Goal: Task Accomplishment & Management: Use online tool/utility

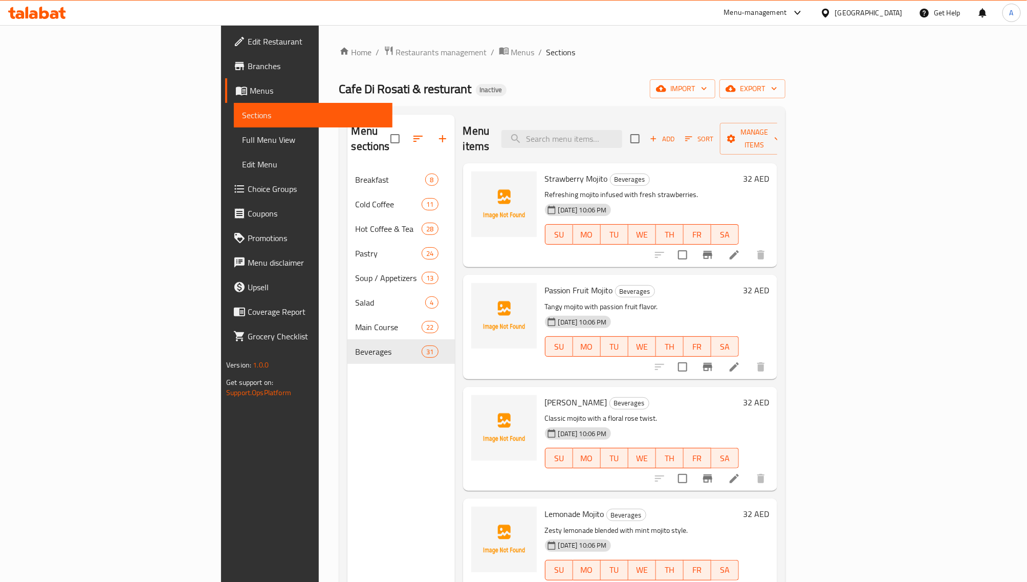
click at [221, 443] on div "Edit Restaurant Branches Menus Sections Full Menu View Edit Menu Choice Groups …" at bounding box center [306, 316] width 171 height 582
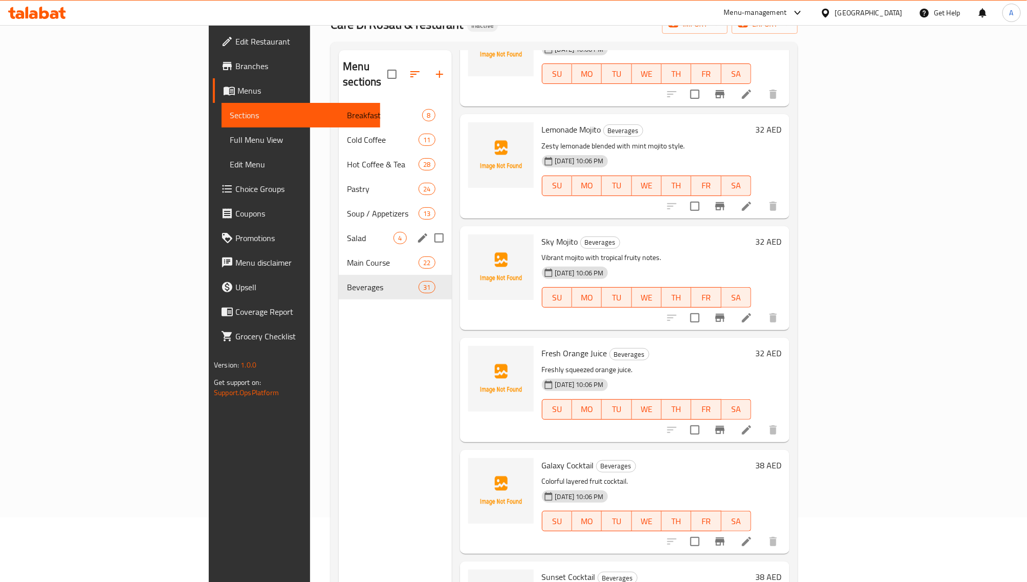
scroll to position [144, 0]
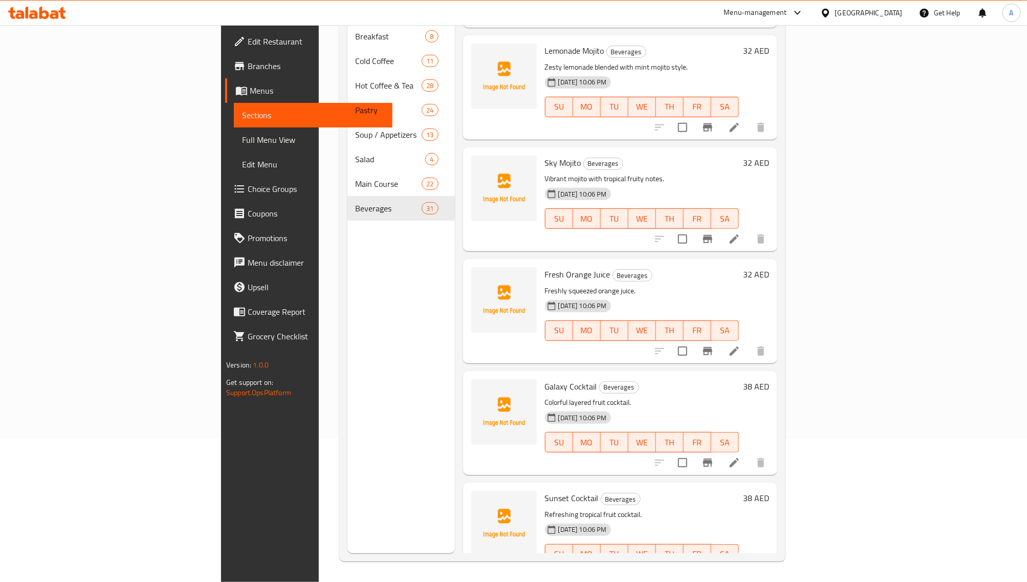
click at [545, 267] on span "Fresh Orange Juice" at bounding box center [578, 274] width 66 height 15
copy span "Orange"
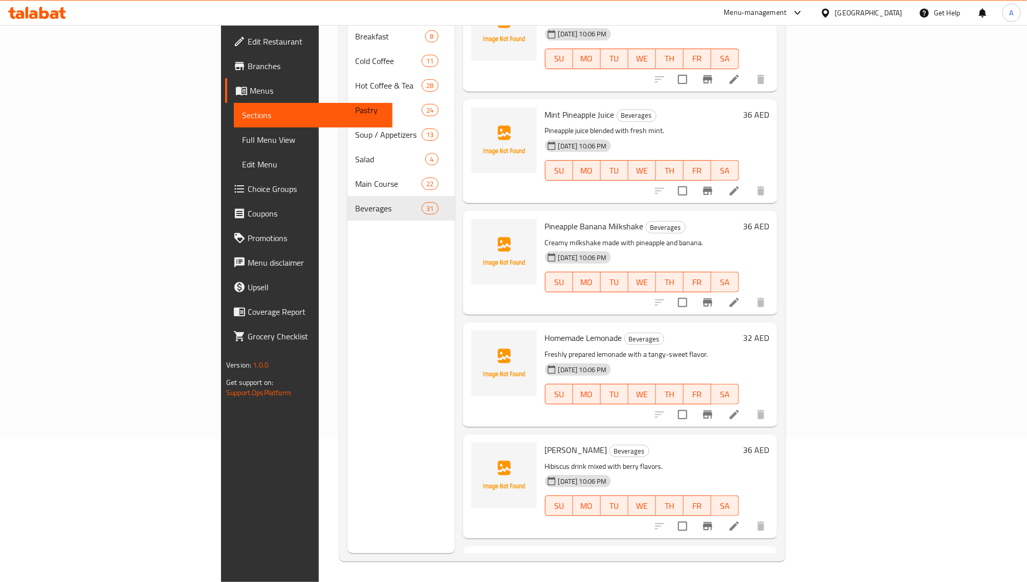
scroll to position [1344, 0]
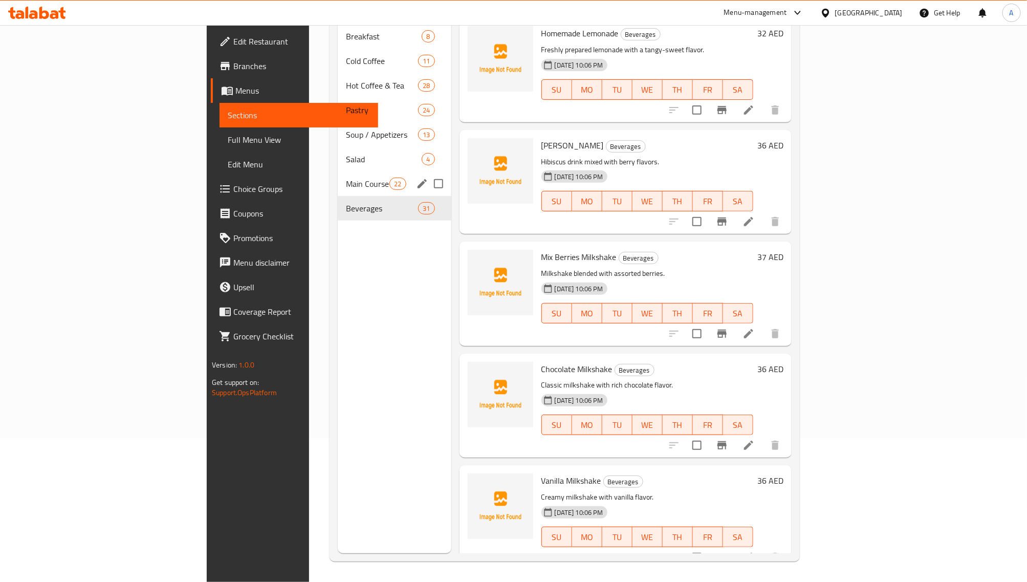
click at [338, 177] on div "Main Course 22" at bounding box center [395, 183] width 114 height 25
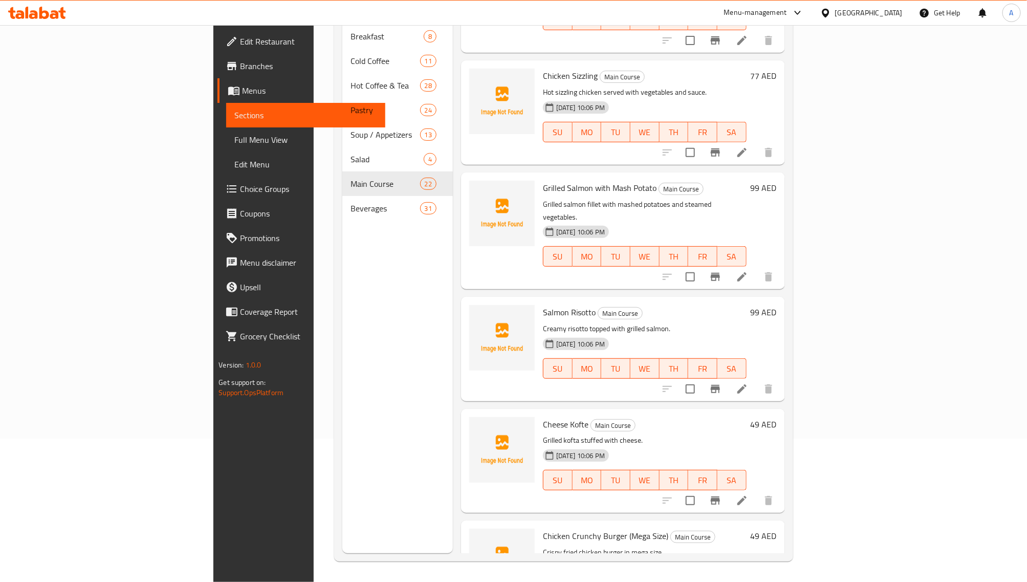
scroll to position [1280, 0]
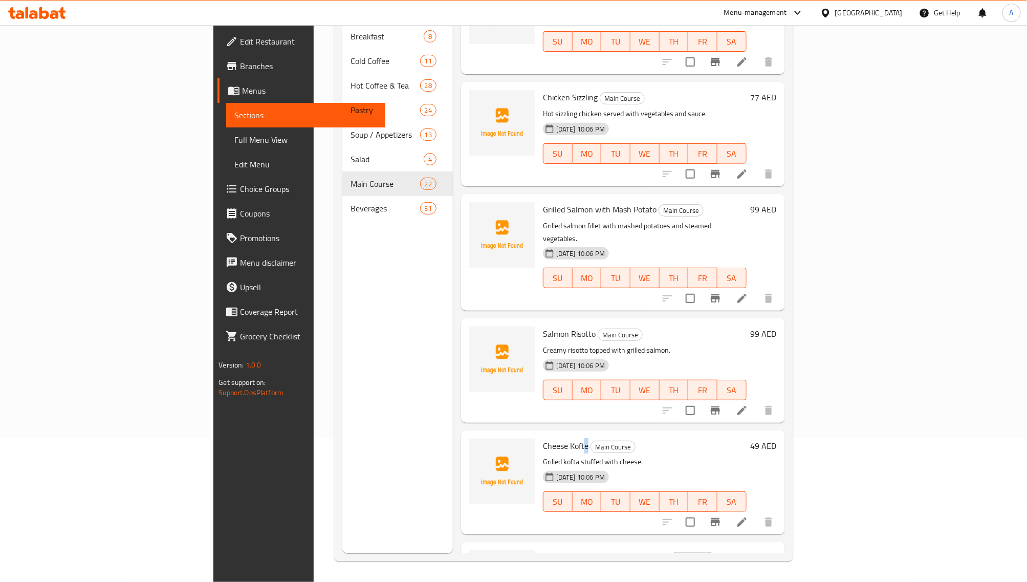
click at [543, 438] on span "Cheese Kofte" at bounding box center [566, 445] width 46 height 15
copy h6 "Kofte"
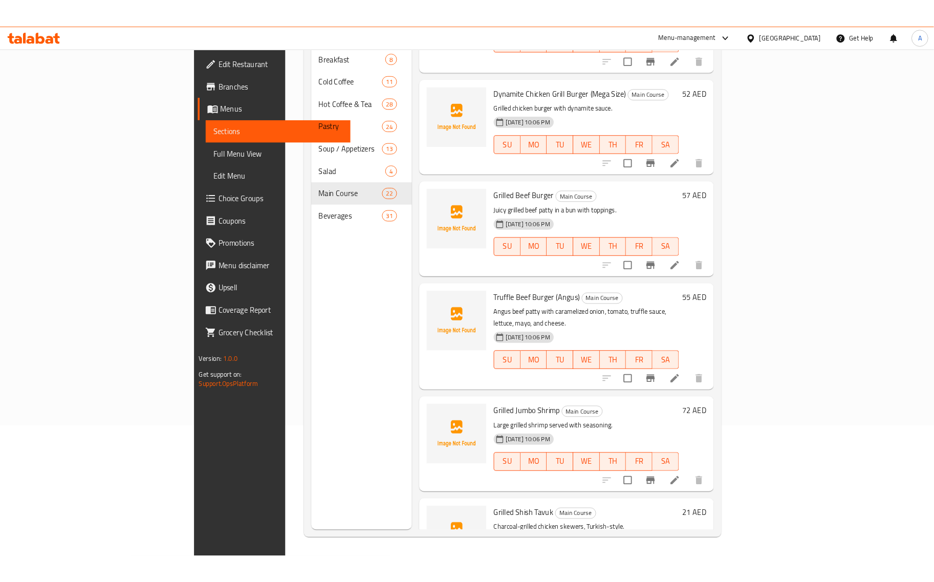
scroll to position [1902, 0]
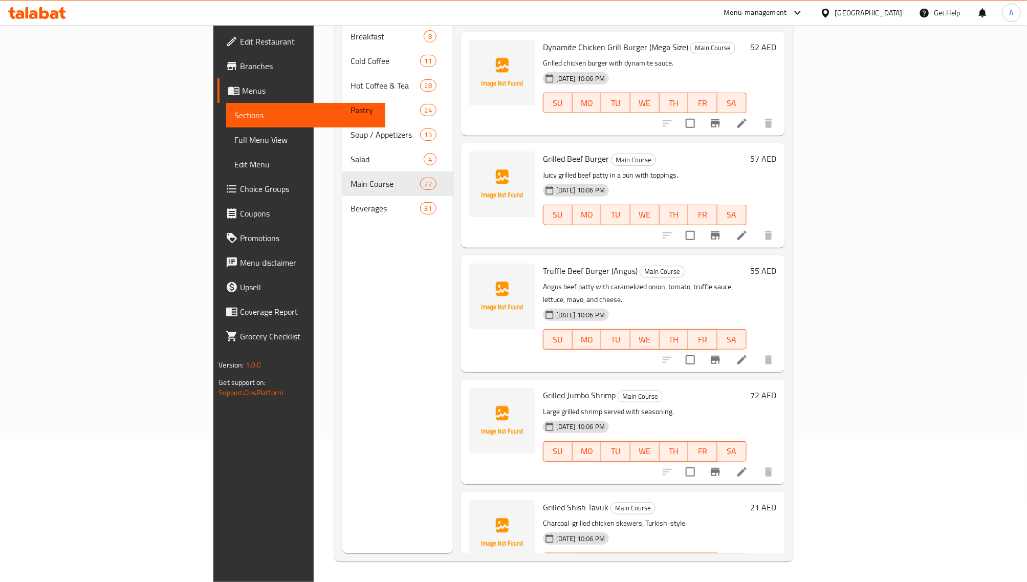
click at [553, 387] on span "Grilled Jumbo Shrimp" at bounding box center [579, 394] width 73 height 15
click at [554, 387] on span "Grilled Jumbo Shrimp" at bounding box center [579, 394] width 73 height 15
copy span "Shrimp"
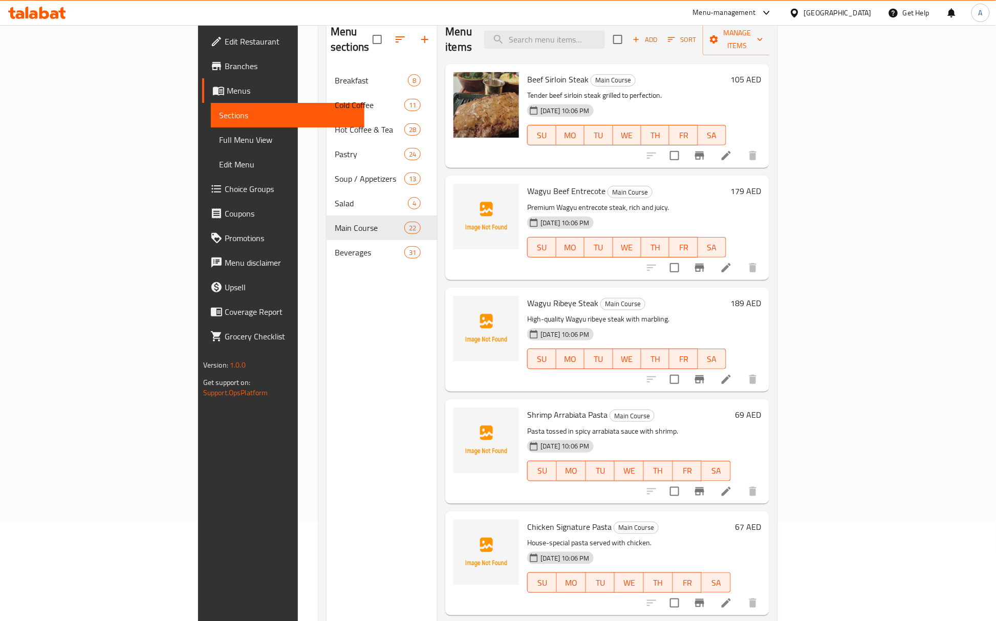
scroll to position [0, 0]
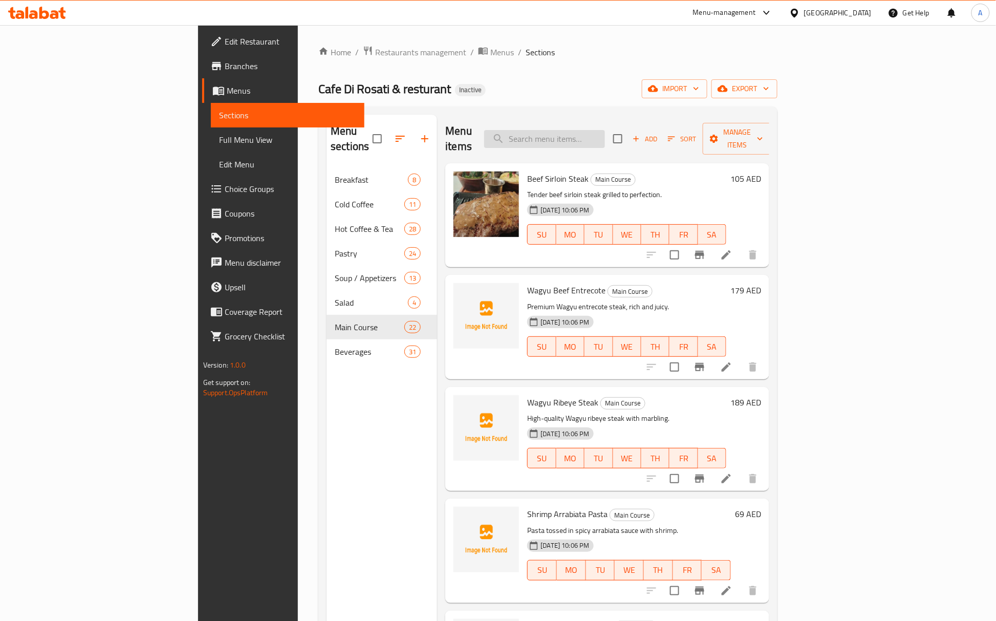
click at [605, 136] on input "search" at bounding box center [544, 139] width 121 height 18
paste input "Shrimp"
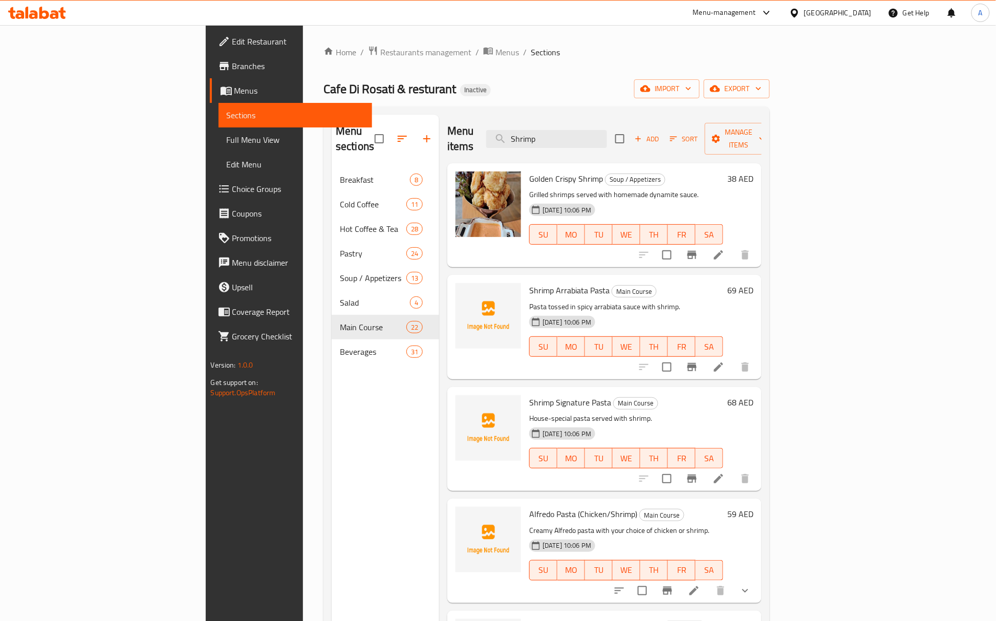
type input "Shrimp"
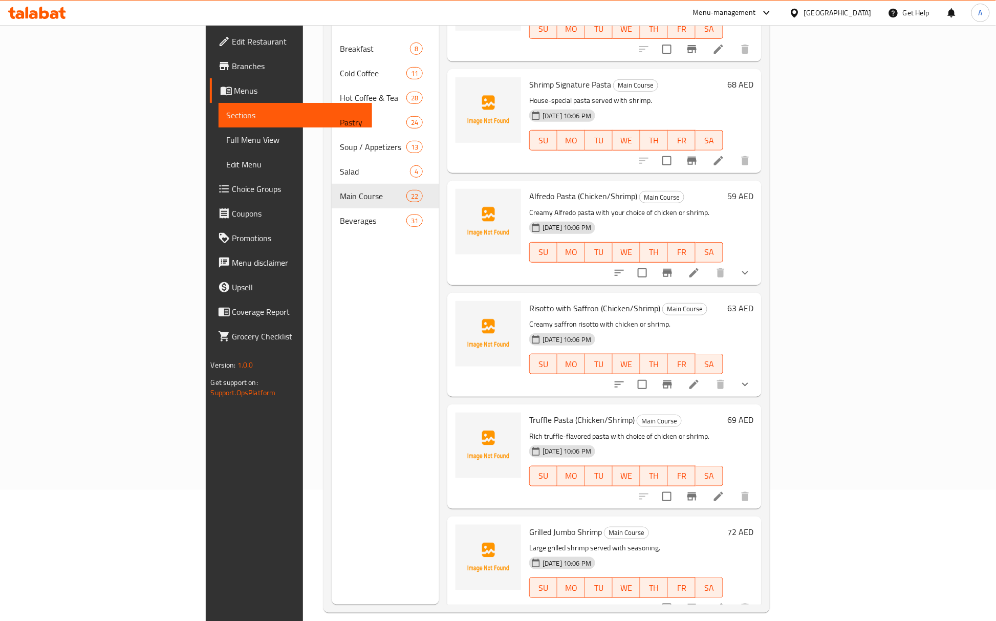
scroll to position [144, 0]
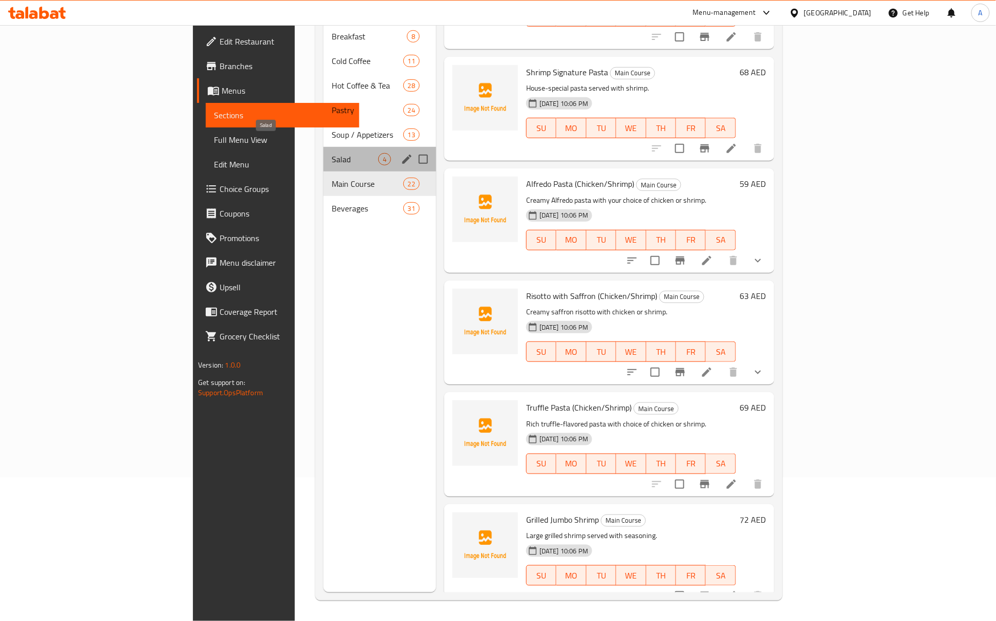
click at [332, 153] on span "Salad" at bounding box center [355, 159] width 47 height 12
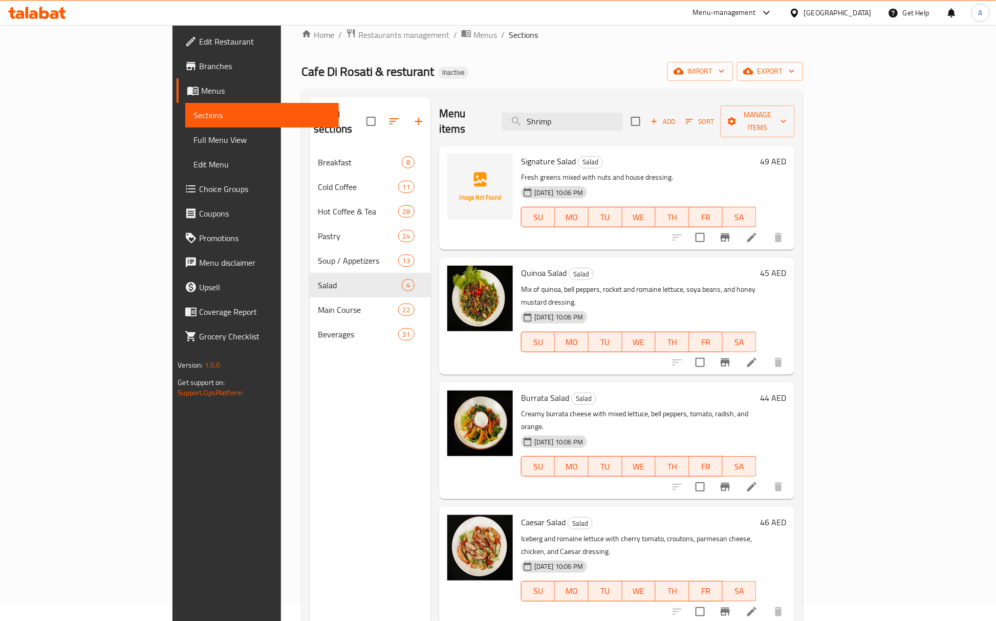
scroll to position [7, 0]
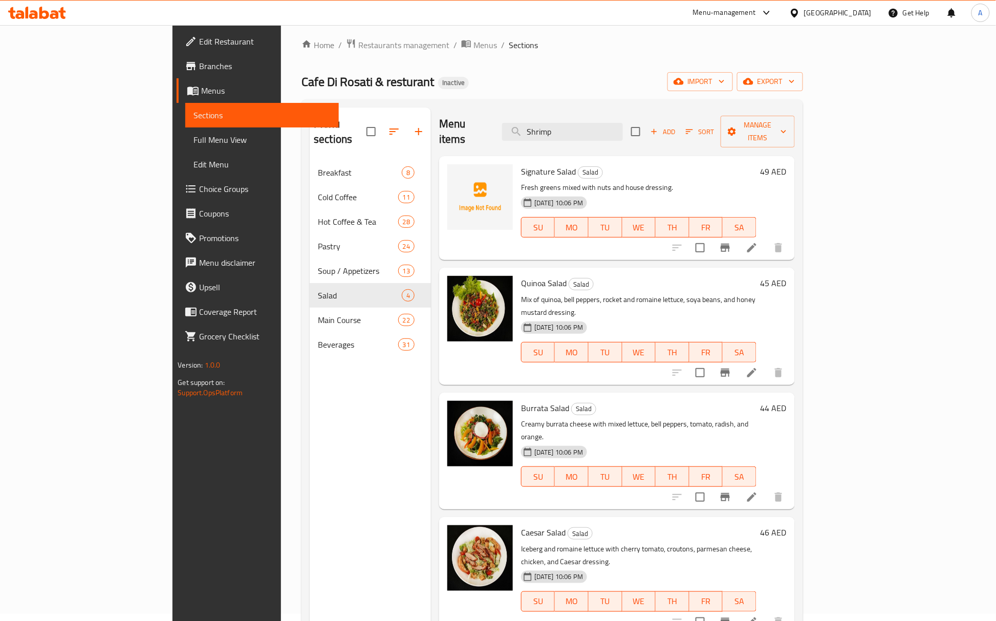
click at [531, 164] on h6 "Signature Salad Salad" at bounding box center [638, 171] width 235 height 14
click at [525, 164] on span "Signature Salad" at bounding box center [548, 171] width 55 height 15
copy span "Salad"
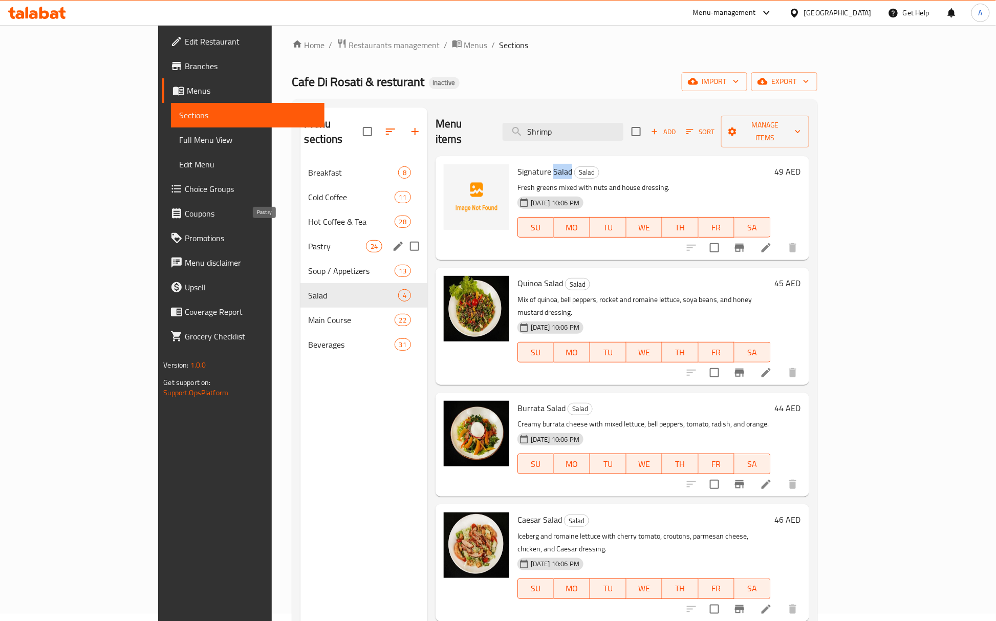
click at [300, 258] on div "Soup / Appetizers 13" at bounding box center [363, 270] width 127 height 25
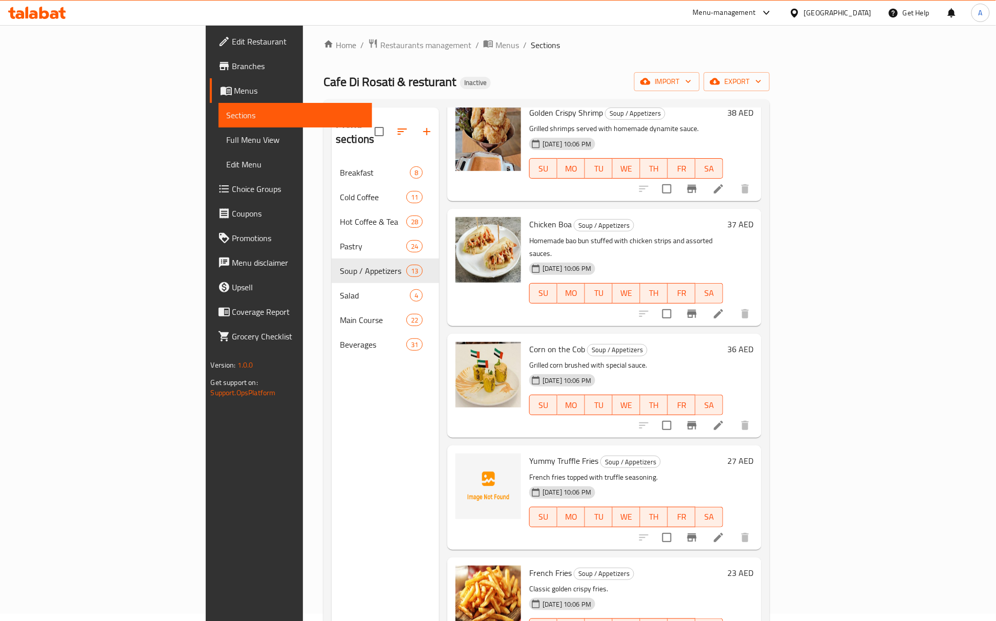
scroll to position [682, 0]
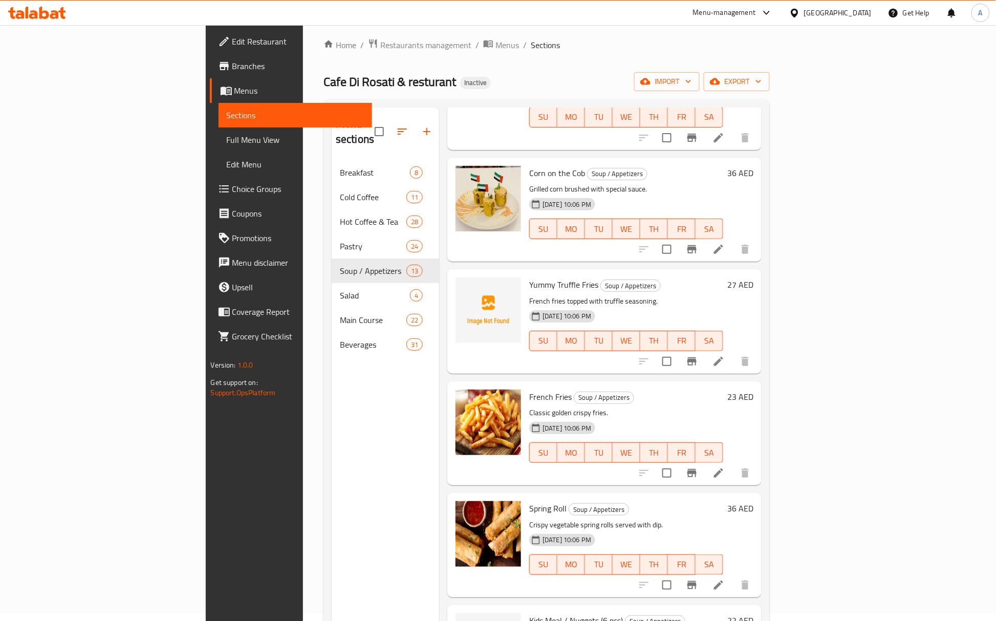
click at [529, 277] on span "Yummy Truffle Fries" at bounding box center [563, 284] width 69 height 15
copy span "Yummy"
click at [541, 277] on span "Yummy Truffle Fries" at bounding box center [563, 284] width 69 height 15
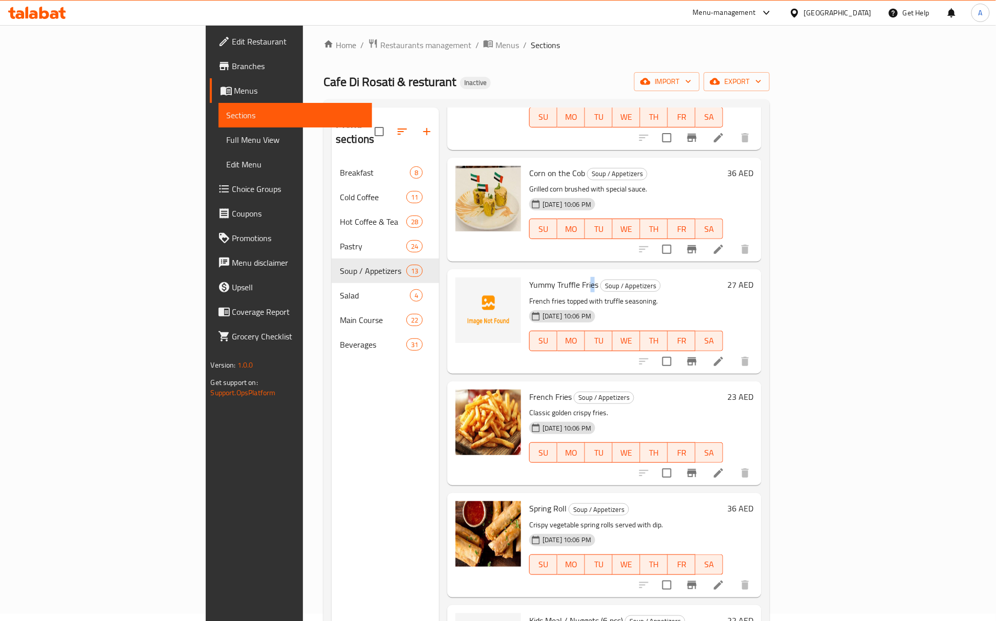
copy span "e"
click at [529, 277] on span "Yummy Truffle Fries" at bounding box center [563, 284] width 69 height 15
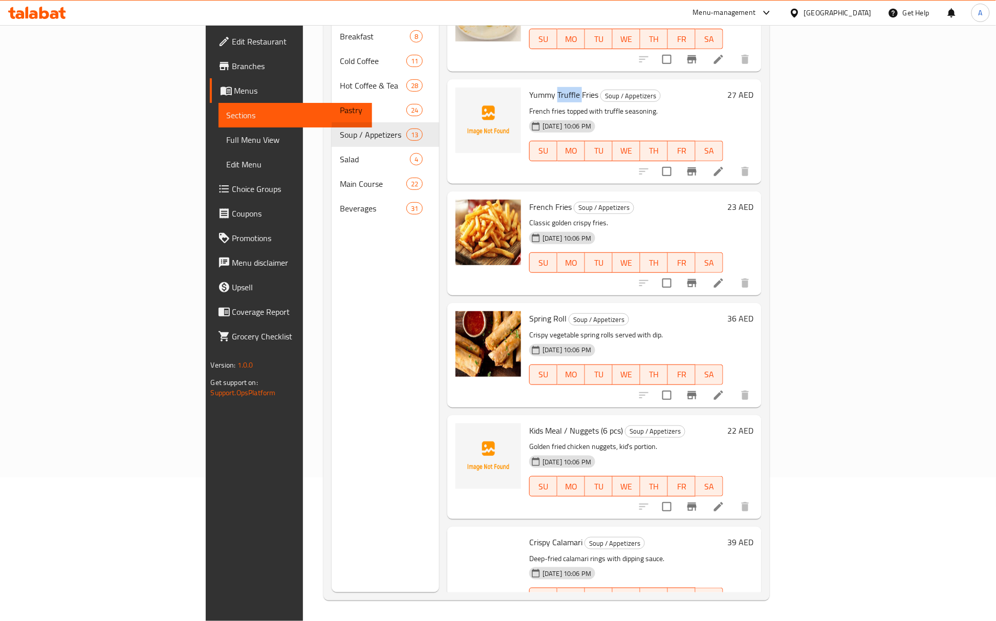
scroll to position [750, 0]
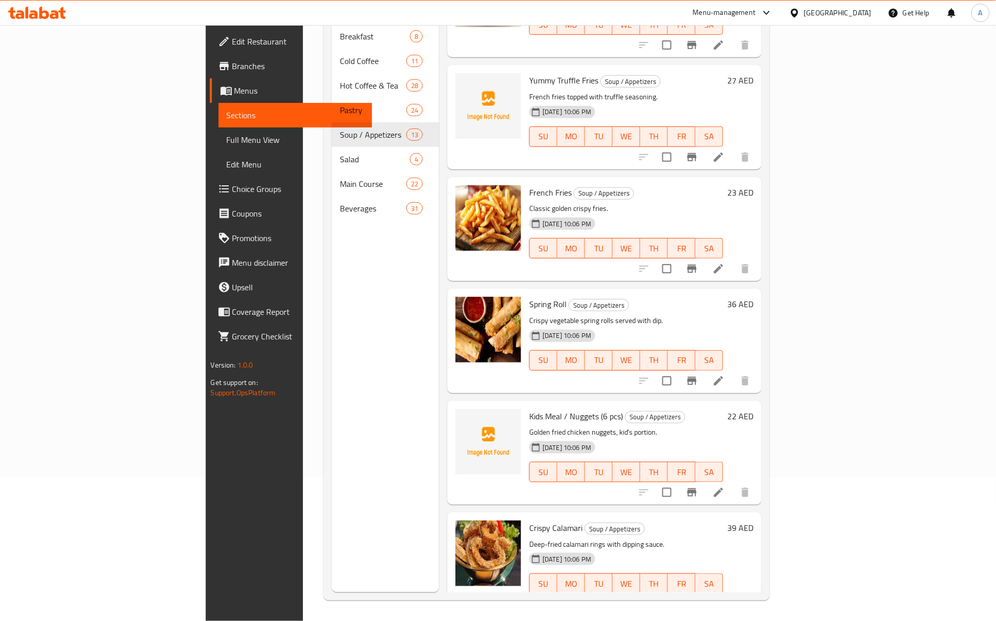
click at [529, 408] on span "Kids Meal / Nuggets (6 pcs)" at bounding box center [576, 415] width 94 height 15
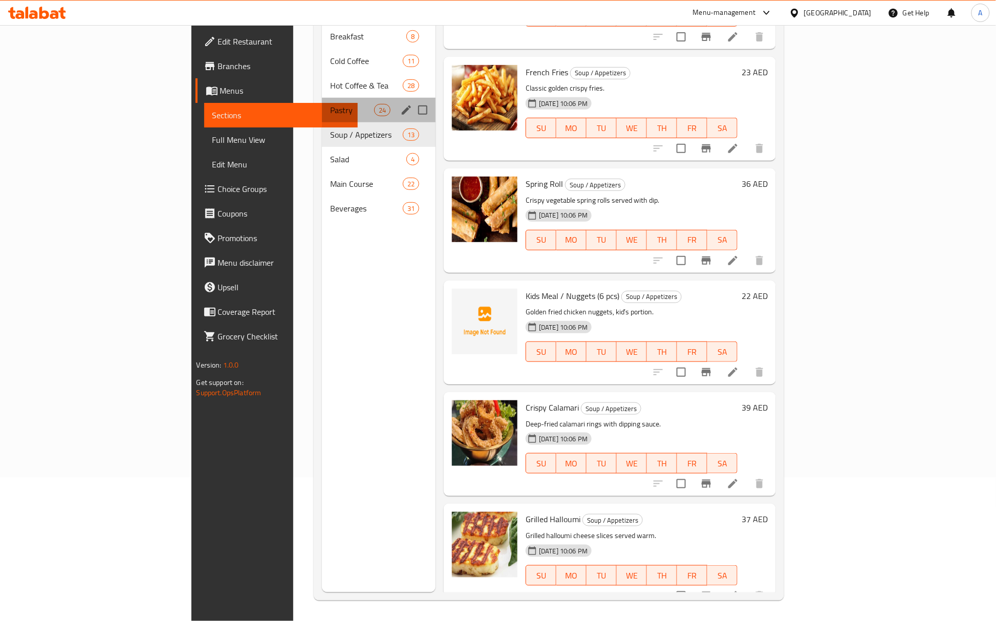
click at [322, 98] on div "Pastry 24" at bounding box center [379, 110] width 114 height 25
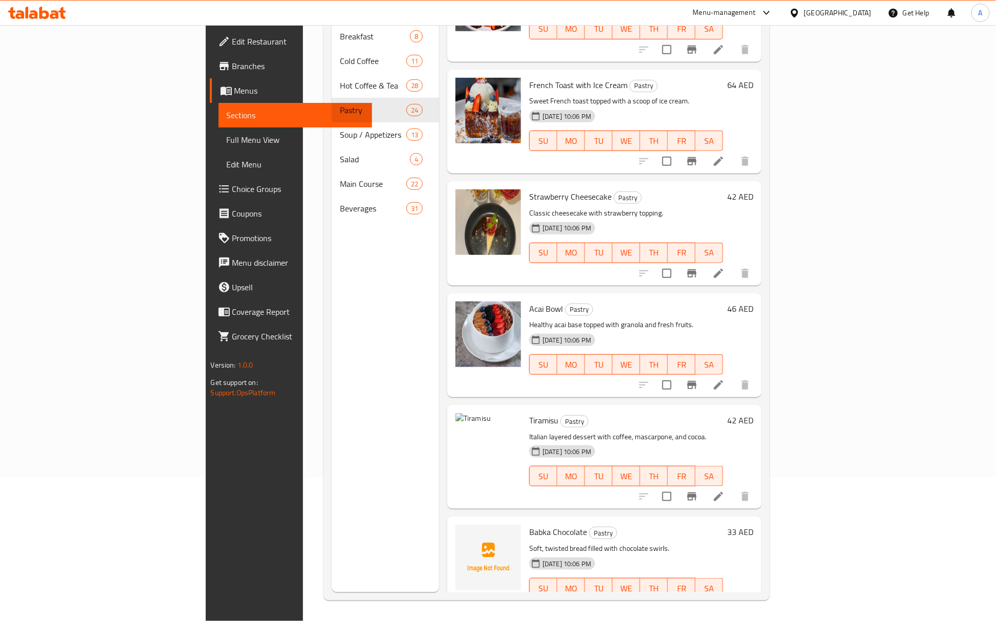
click at [529, 413] on span "Tiramisu" at bounding box center [543, 420] width 29 height 15
copy h6 "Tiramisu"
click at [529, 524] on span "Babka Chocolate" at bounding box center [558, 531] width 58 height 15
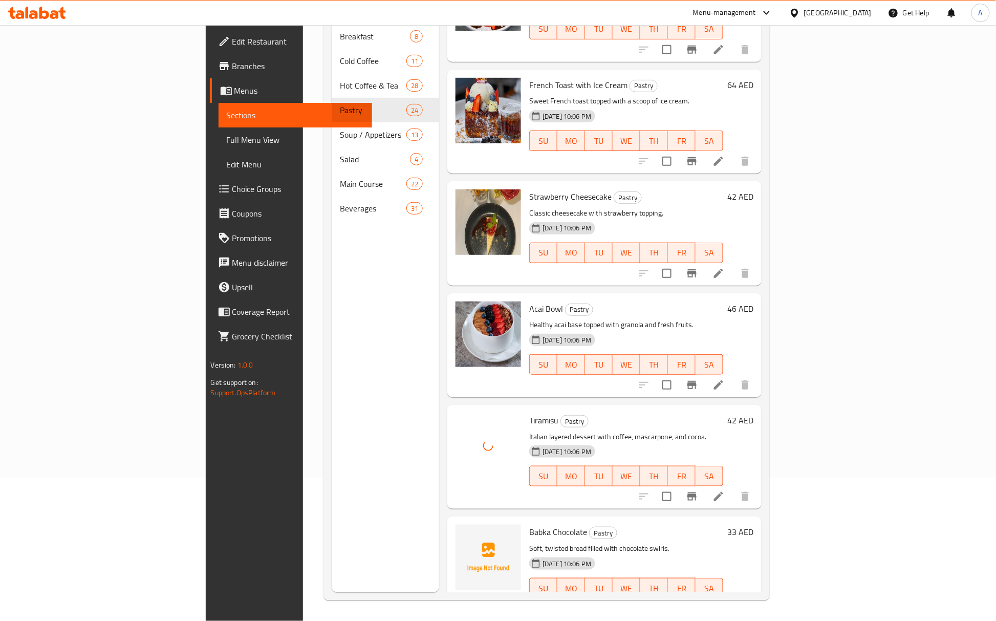
click at [529, 524] on span "Babka Chocolate" at bounding box center [558, 531] width 58 height 15
copy h6 "Chocolate"
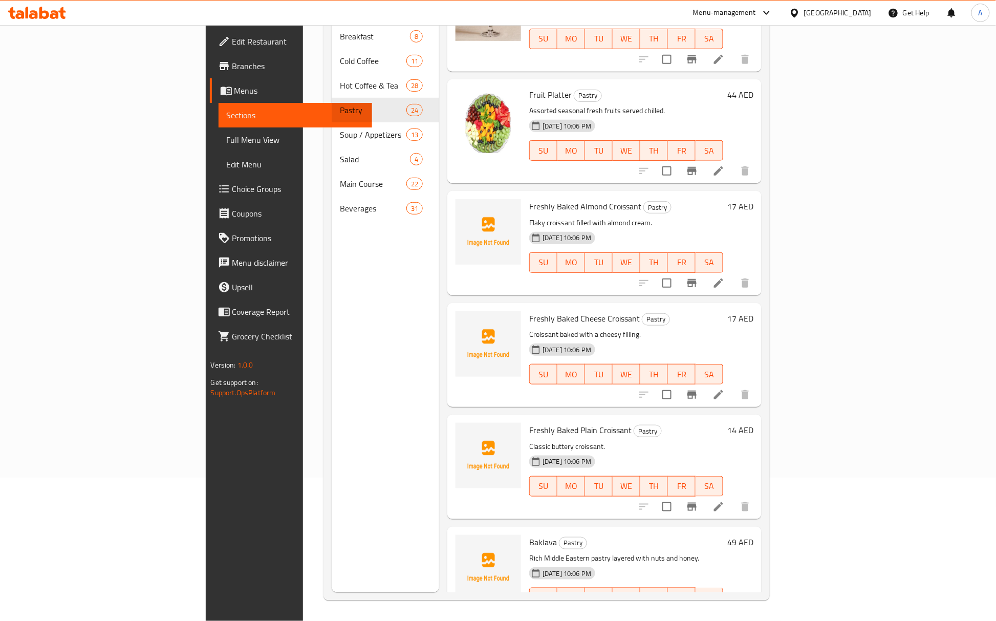
scroll to position [2088, 0]
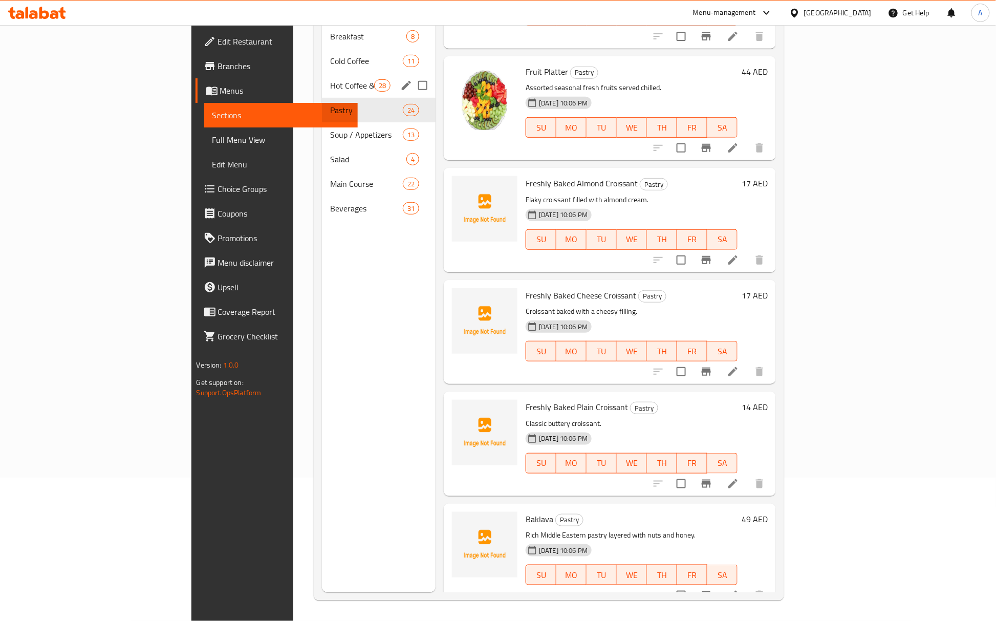
click at [322, 76] on div "Hot Coffee & Tea 28" at bounding box center [379, 85] width 114 height 25
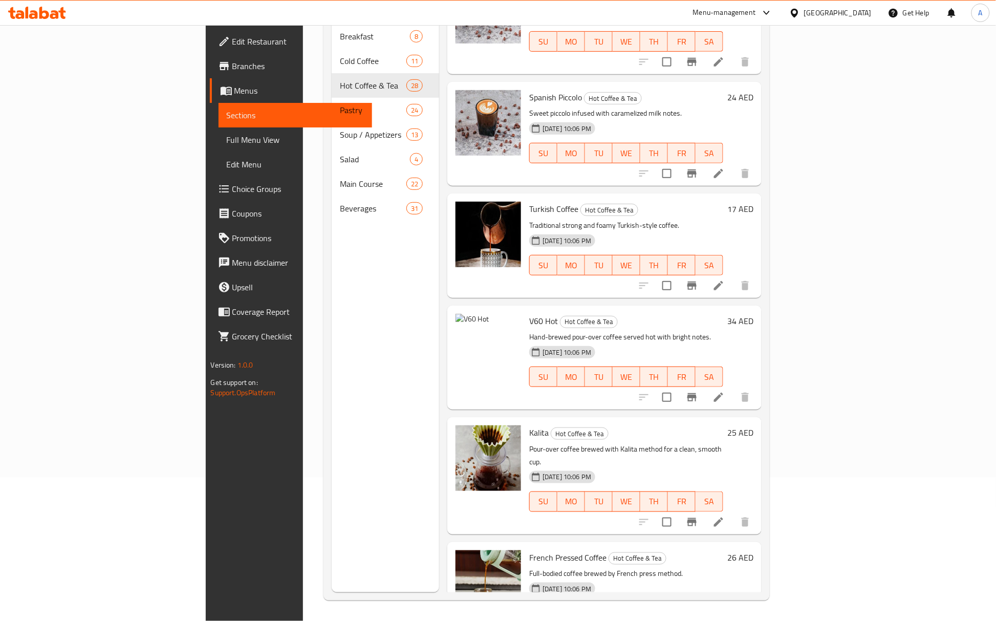
scroll to position [1610, 0]
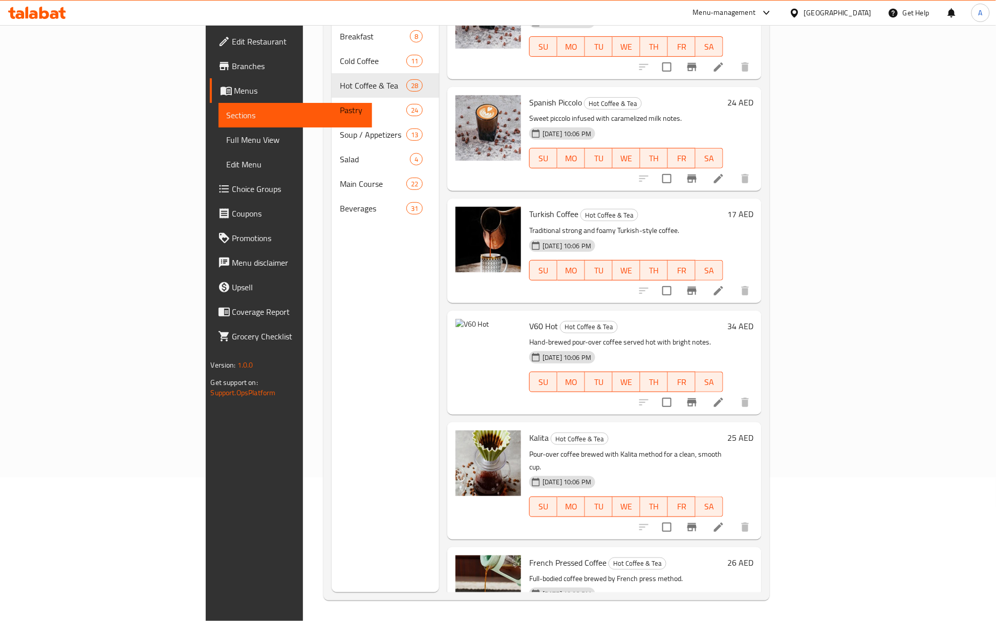
click at [529, 318] on span "V60 Hot" at bounding box center [543, 325] width 29 height 15
copy span "V60"
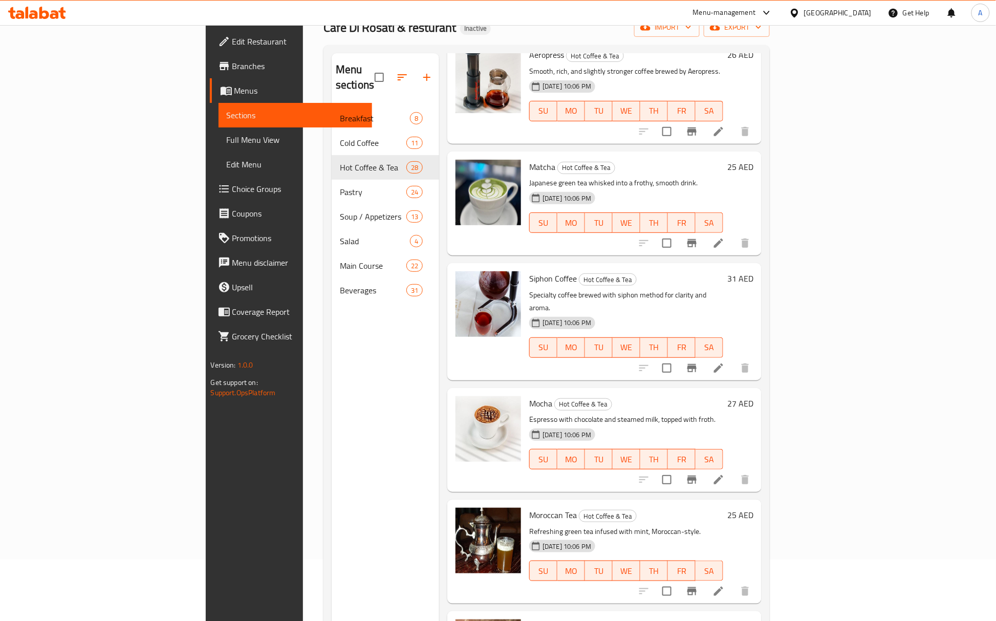
scroll to position [144, 0]
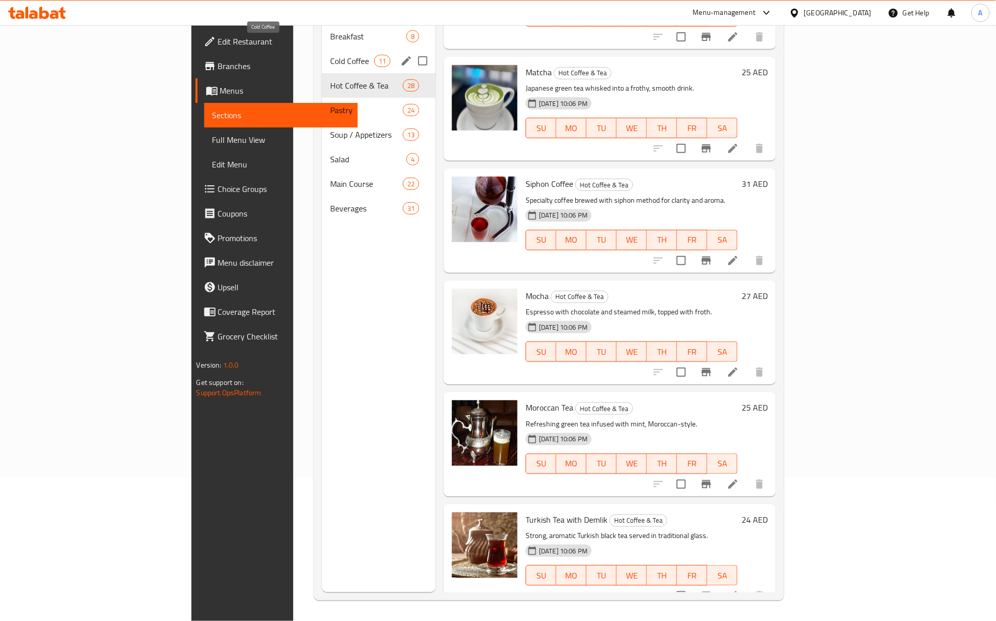
click at [330, 55] on span "Cold Coffee" at bounding box center [352, 61] width 44 height 12
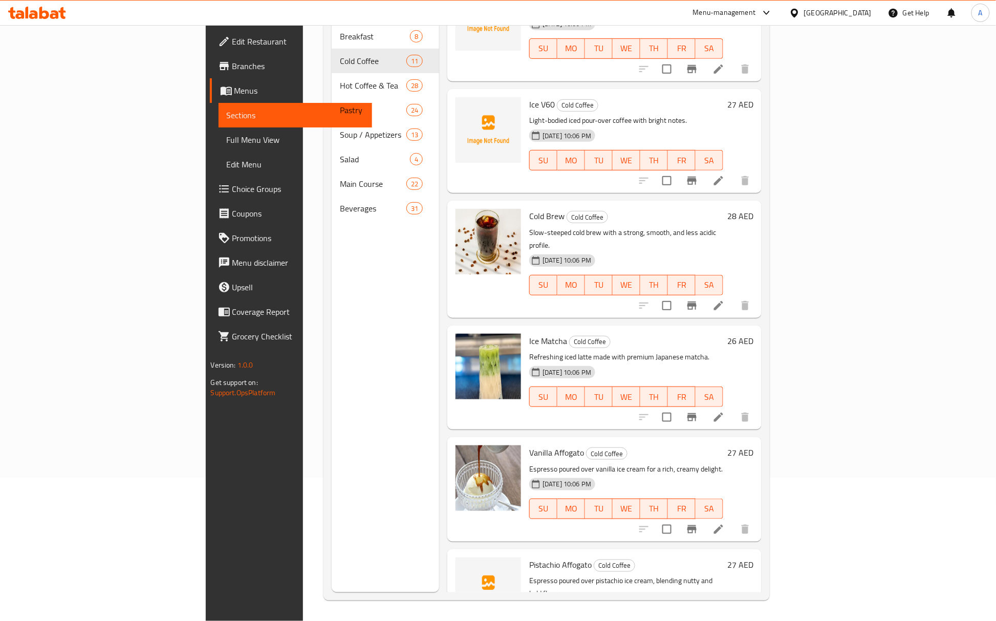
scroll to position [635, 0]
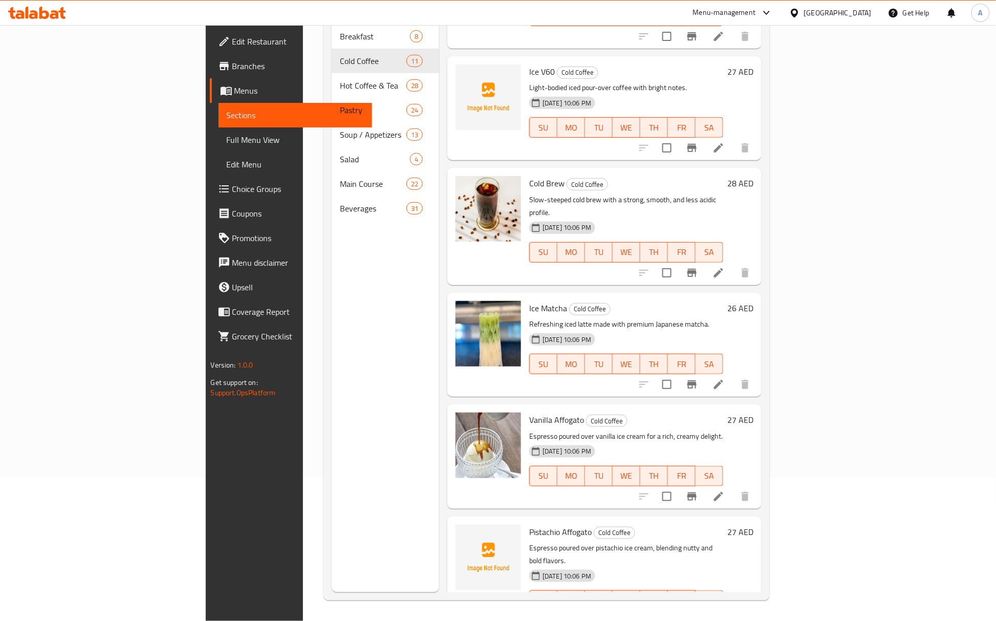
click at [227, 137] on span "Full Menu View" at bounding box center [295, 140] width 137 height 12
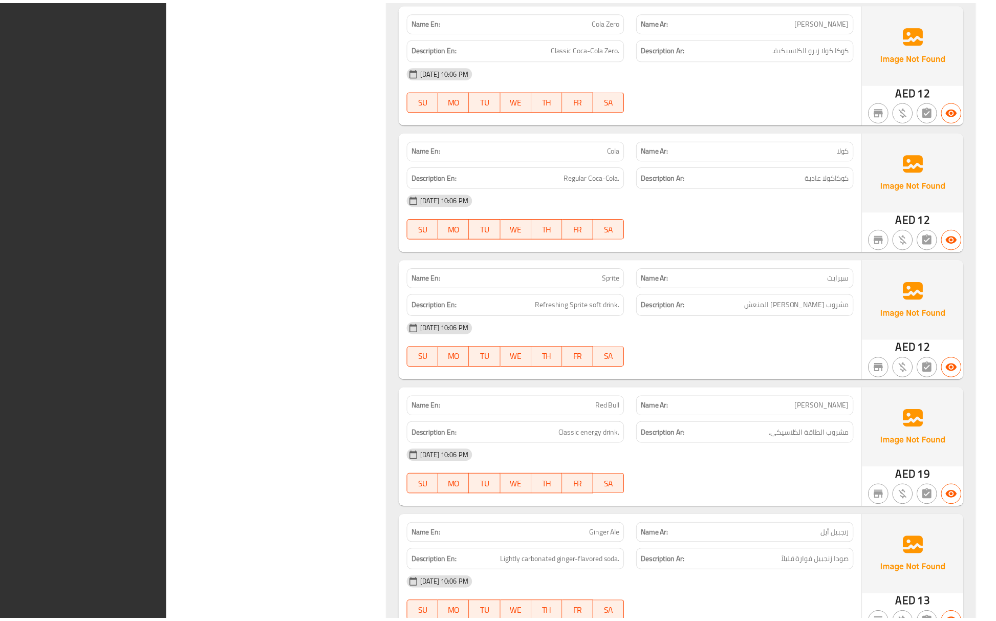
scroll to position [18956, 0]
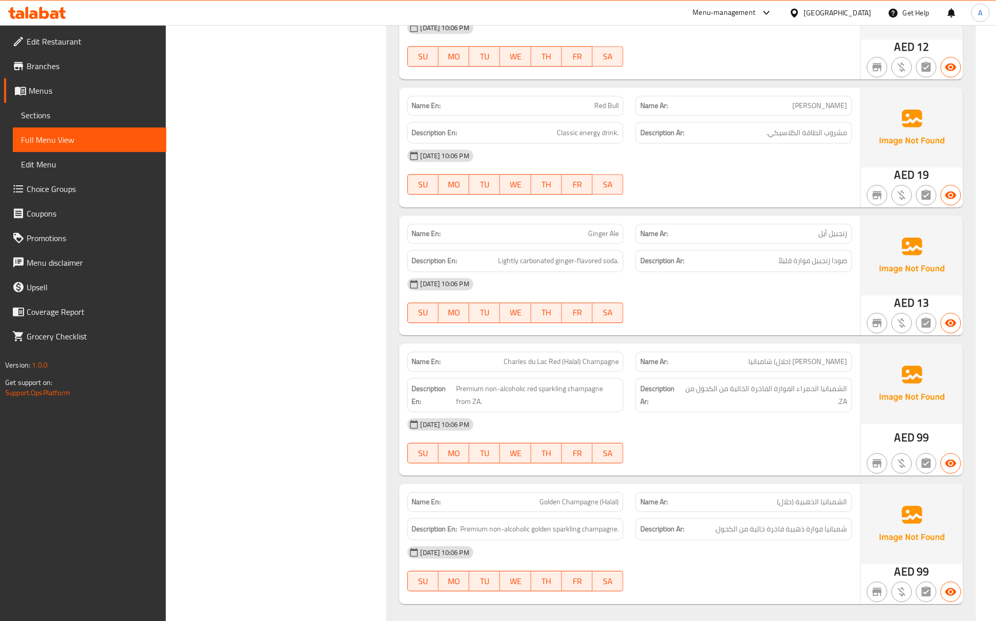
click at [57, 33] on link "Edit Restaurant" at bounding box center [85, 41] width 162 height 25
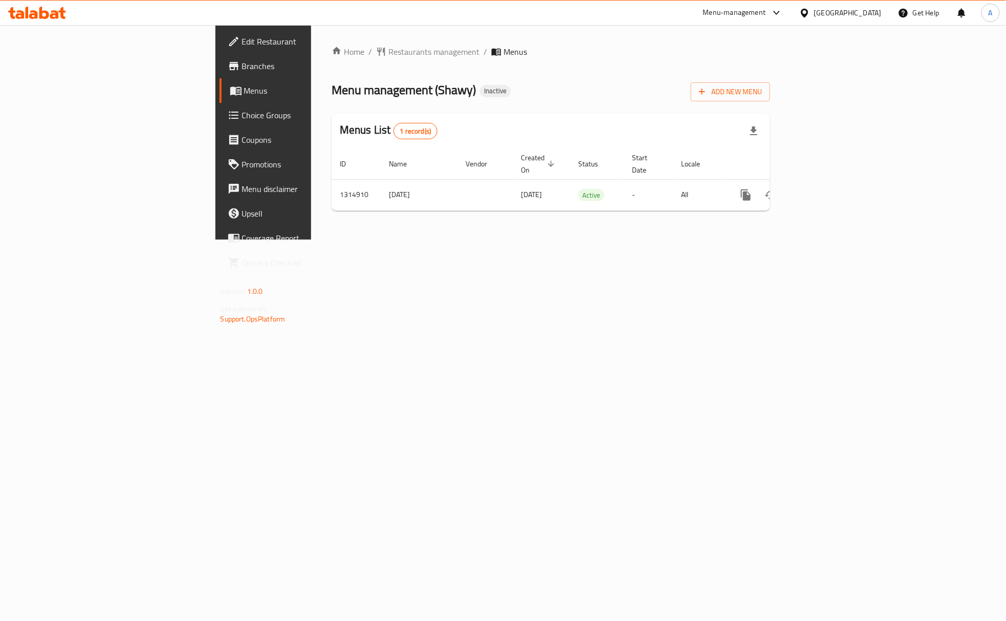
click at [363, 224] on div "Home / Restaurants management / Menus Menu management ( Shawy ) Inactive Add Ne…" at bounding box center [551, 132] width 480 height 214
click at [832, 189] on link "enhanced table" at bounding box center [820, 195] width 25 height 25
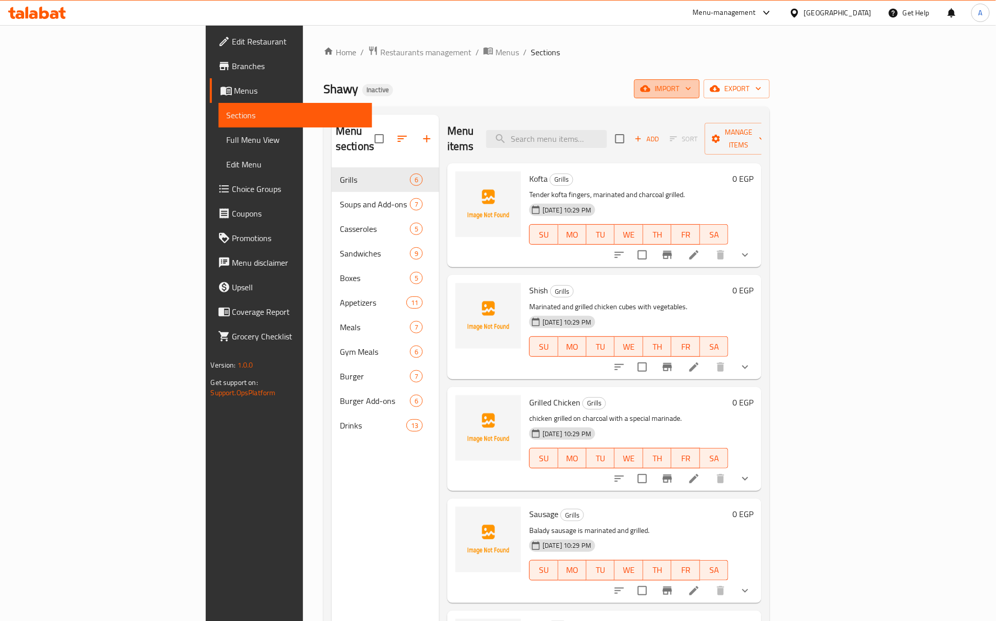
click at [692, 92] on span "import" at bounding box center [666, 88] width 49 height 13
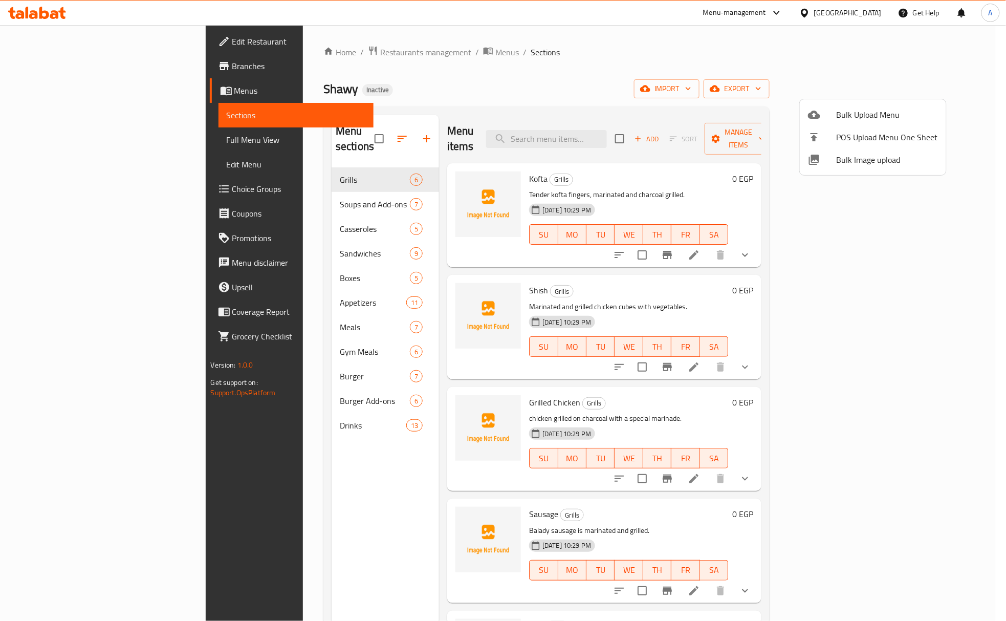
click at [845, 154] on span "Bulk Image upload" at bounding box center [887, 160] width 101 height 12
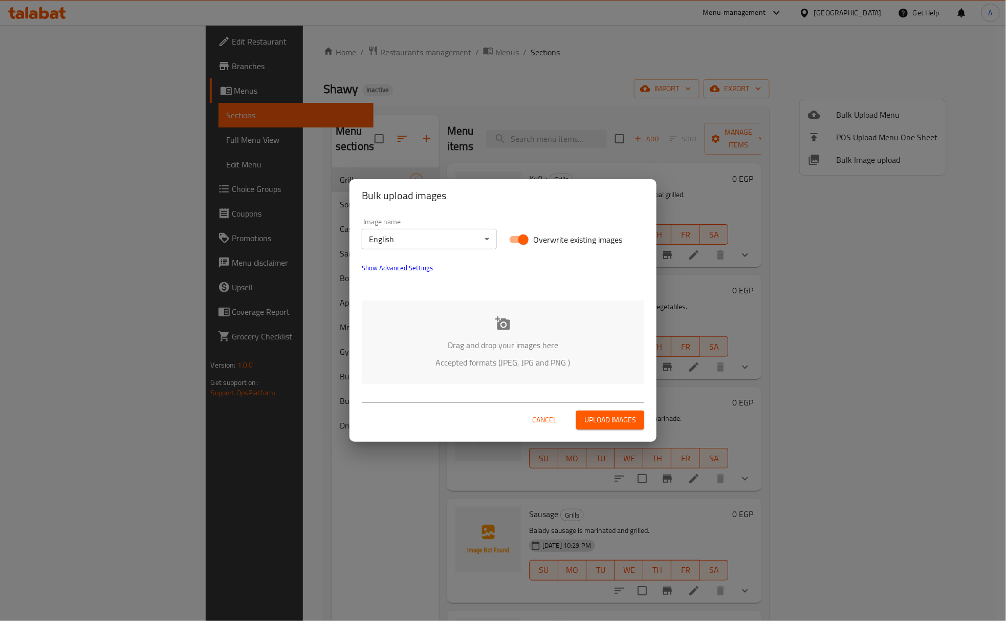
click at [447, 240] on body "​ Menu-management Egypt Get Help A Edit Restaurant Branches Menus Sections Full…" at bounding box center [503, 323] width 1006 height 596
click at [420, 256] on li "Arabic" at bounding box center [429, 257] width 135 height 18
click at [495, 312] on div "Drag and drop your images here Accepted formats (JPEG, JPG and PNG )" at bounding box center [503, 341] width 283 height 83
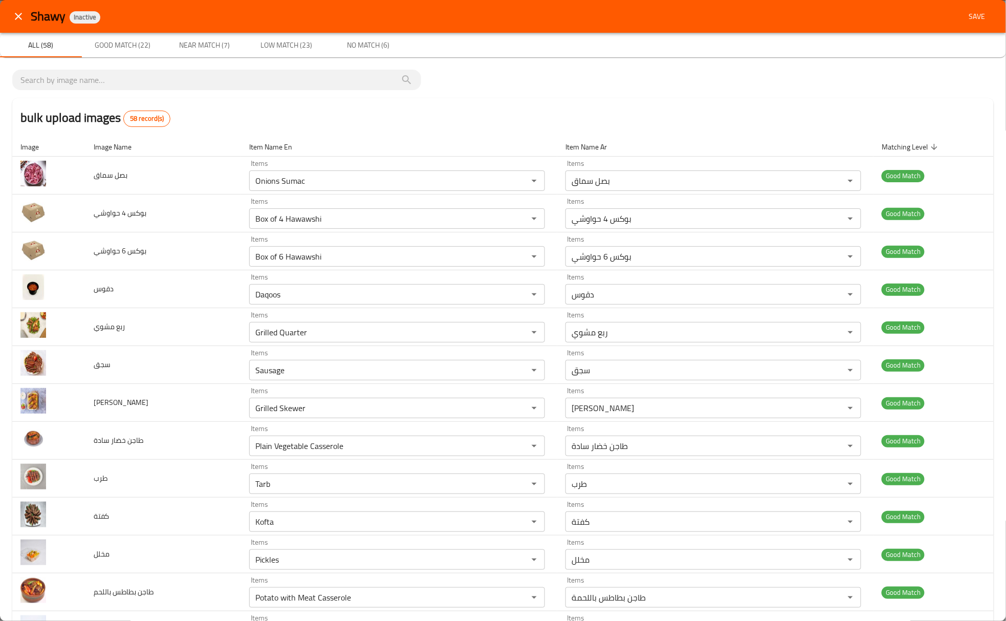
click at [538, 99] on div "bulk upload images 58 record(s)" at bounding box center [503, 117] width 982 height 39
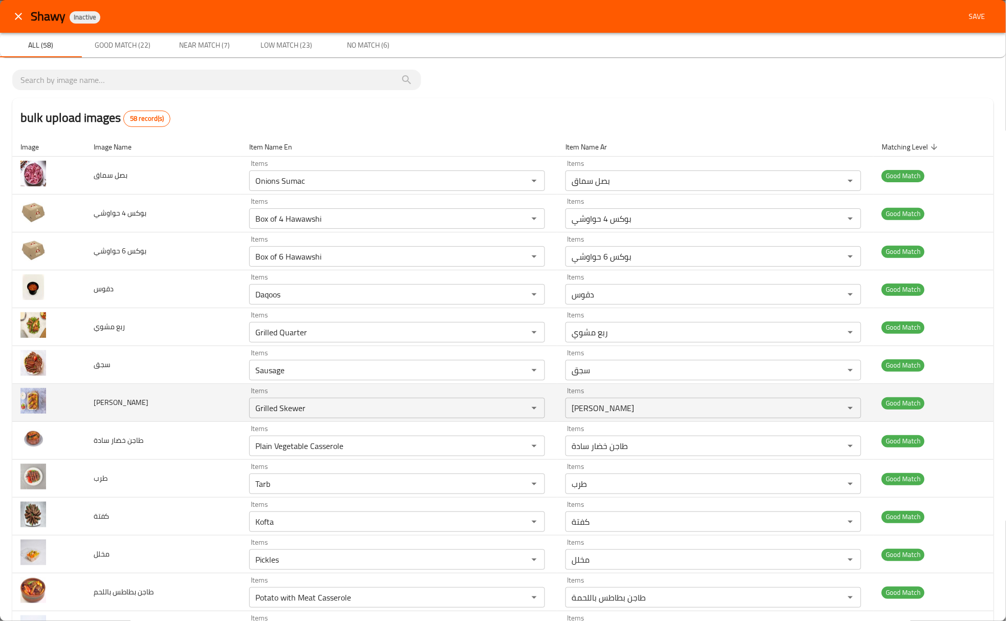
drag, startPoint x: 623, startPoint y: 93, endPoint x: 154, endPoint y: 412, distance: 566.8
